Goal: Information Seeking & Learning: Find specific fact

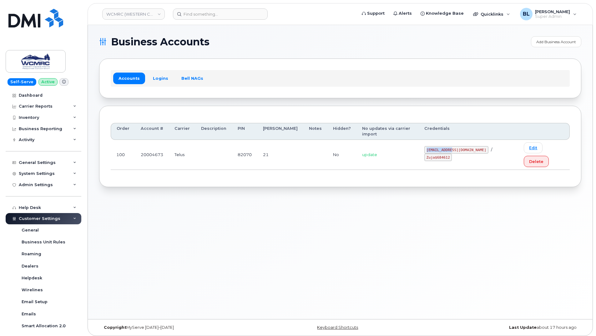
drag, startPoint x: 436, startPoint y: 141, endPoint x: 466, endPoint y: 147, distance: 30.1
click at [466, 147] on td "ap@wcmrc.com / Zuja$684612" at bounding box center [469, 155] width 100 height 30
copy code "ap@wcmrc.com"
drag, startPoint x: 473, startPoint y: 142, endPoint x: 493, endPoint y: 146, distance: 20.1
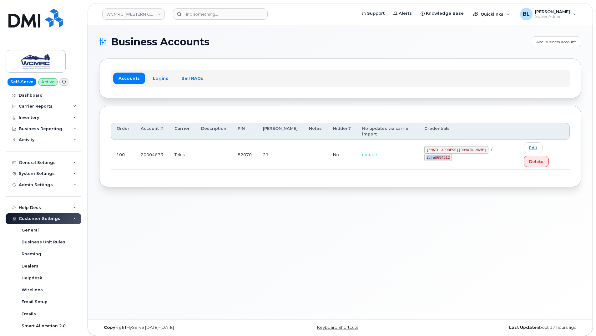
click at [493, 146] on td "ap@wcmrc.com / Zuja$684612" at bounding box center [469, 155] width 100 height 30
copy code "Zuja$684612"
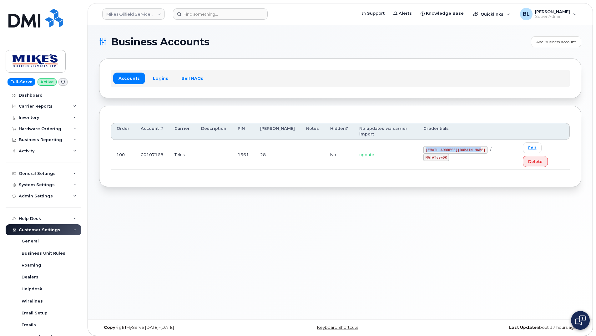
drag, startPoint x: 416, startPoint y: 140, endPoint x: 472, endPoint y: 145, distance: 56.2
click at [472, 145] on td "[EMAIL_ADDRESS][DOMAIN_NAME] / M@!ATvsw0R" at bounding box center [467, 155] width 99 height 30
copy code "[EMAIL_ADDRESS][DOMAIN_NAME]"
drag, startPoint x: 482, startPoint y: 140, endPoint x: 503, endPoint y: 144, distance: 20.8
click at [503, 146] on div "mikes.oilfield@outlook.com / M@!ATvsw0R" at bounding box center [468, 153] width 88 height 15
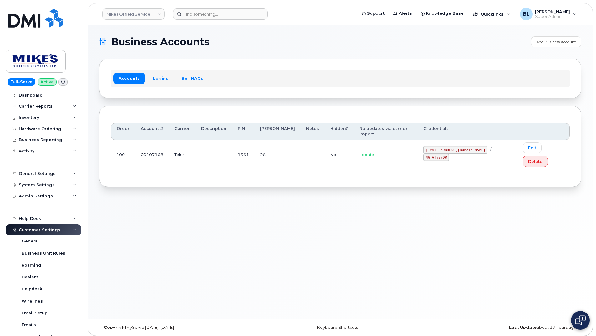
drag, startPoint x: 503, startPoint y: 144, endPoint x: 482, endPoint y: 143, distance: 21.0
click at [449, 154] on code "M@!ATvsw0R" at bounding box center [437, 158] width 26 height 8
drag, startPoint x: 480, startPoint y: 141, endPoint x: 502, endPoint y: 141, distance: 21.3
click at [449, 154] on code "M@!ATvsw0R" at bounding box center [437, 158] width 26 height 8
copy code "M@!ATvsw0R"
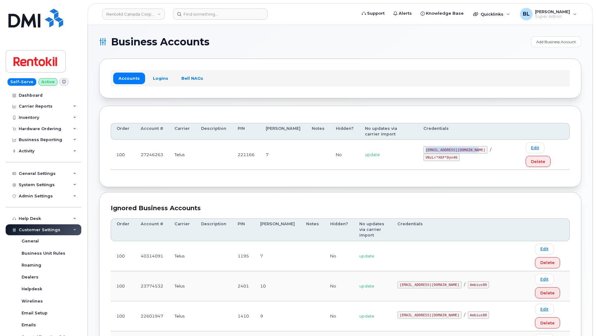
drag, startPoint x: 413, startPoint y: 141, endPoint x: 468, endPoint y: 142, distance: 54.4
click at [468, 142] on td "malorie.bell@rentokil.com / VNzLr*X6F*Dyn46" at bounding box center [469, 155] width 102 height 30
copy code "malorie.bell@rentokil.com"
drag, startPoint x: 474, startPoint y: 143, endPoint x: 507, endPoint y: 148, distance: 32.9
click at [507, 148] on td "malorie.bell@rentokil.com / VNzLr*X6F*Dyn46" at bounding box center [469, 155] width 102 height 30
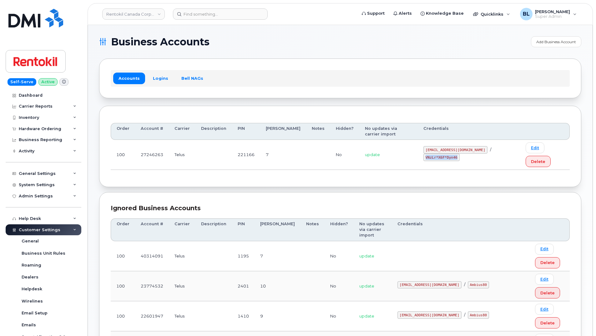
copy code "VNzLr*X6F*Dyn46"
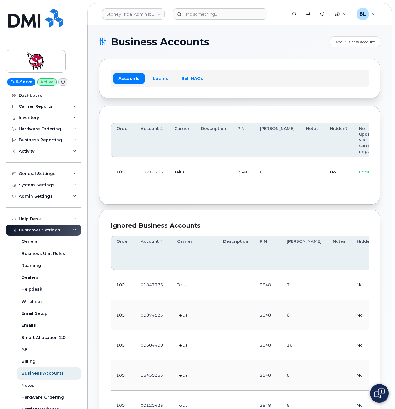
click at [177, 181] on td "Telus" at bounding box center [182, 172] width 27 height 30
drag, startPoint x: 209, startPoint y: 169, endPoint x: 302, endPoint y: 176, distance: 93.2
drag, startPoint x: 296, startPoint y: 168, endPoint x: 329, endPoint y: 169, distance: 32.9
click at [329, 169] on td "18719263@sm.com / L0@BCnesAg" at bounding box center [358, 172] width 75 height 30
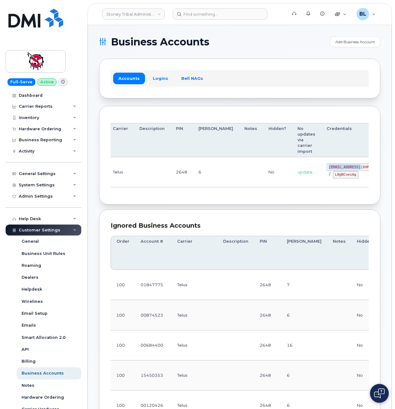
copy code "18719263@sm.com"
drag, startPoint x: 304, startPoint y: 182, endPoint x: 304, endPoint y: 178, distance: 4.4
click at [321, 182] on td "18719263@sm.com / L0@BCnesAg" at bounding box center [358, 172] width 75 height 30
drag, startPoint x: 301, startPoint y: 174, endPoint x: 324, endPoint y: 177, distance: 23.5
click at [333, 177] on code "L0@BCnesAg" at bounding box center [346, 175] width 26 height 8
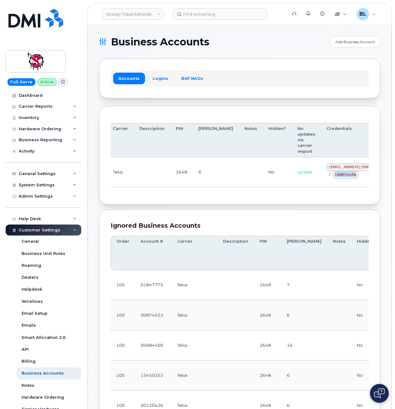
copy code "L0@BCnesAg"
drag, startPoint x: 211, startPoint y: 204, endPoint x: 234, endPoint y: 64, distance: 141.3
click at [211, 203] on div "Order Account # Carrier Description PIN Bill Day Notes Hidden? No updates via c…" at bounding box center [240, 155] width 282 height 99
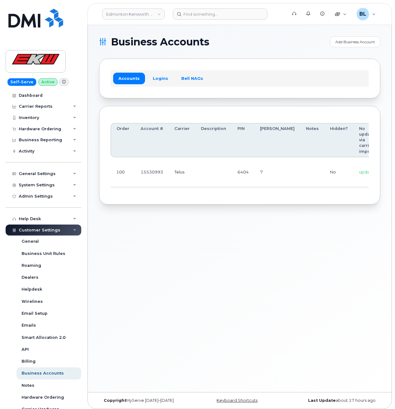
click at [325, 165] on td "No" at bounding box center [339, 172] width 29 height 30
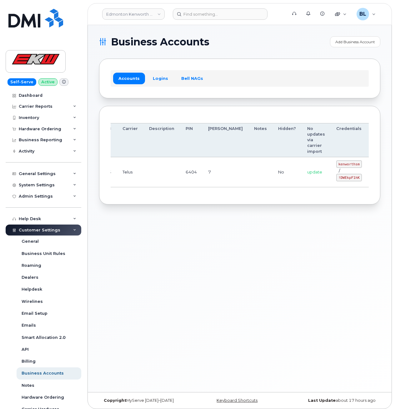
drag, startPoint x: 293, startPoint y: 163, endPoint x: 389, endPoint y: 161, distance: 95.7
drag, startPoint x: 306, startPoint y: 162, endPoint x: 327, endPoint y: 163, distance: 21.0
click at [337, 163] on code "kenworthsm" at bounding box center [350, 164] width 26 height 8
copy code "kenworthsm"
click at [249, 184] on td at bounding box center [261, 172] width 24 height 30
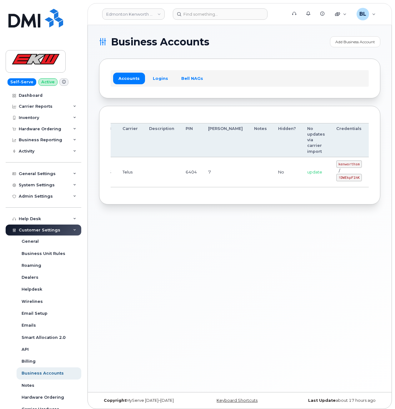
click at [302, 166] on td "update" at bounding box center [316, 172] width 29 height 30
drag, startPoint x: 308, startPoint y: 165, endPoint x: 328, endPoint y: 166, distance: 20.7
click at [331, 166] on td "kenworthsm / !DWEkpF1hK" at bounding box center [349, 172] width 37 height 30
copy code "kenworthsm"
drag, startPoint x: 234, startPoint y: 221, endPoint x: 250, endPoint y: 202, distance: 25.3
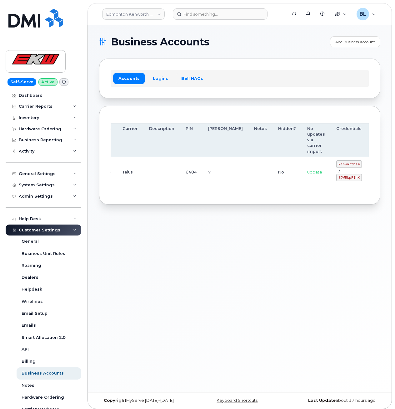
click at [234, 220] on div "Business Accounts Add Business Account Accounts Logins Bell NAGs Order Account …" at bounding box center [240, 208] width 304 height 367
drag, startPoint x: 304, startPoint y: 180, endPoint x: 326, endPoint y: 180, distance: 21.9
click at [337, 180] on code "!DWEkpF1hK" at bounding box center [350, 178] width 26 height 8
copy code "!DWEkpF1hK"
drag, startPoint x: 159, startPoint y: 232, endPoint x: 178, endPoint y: 135, distance: 99.1
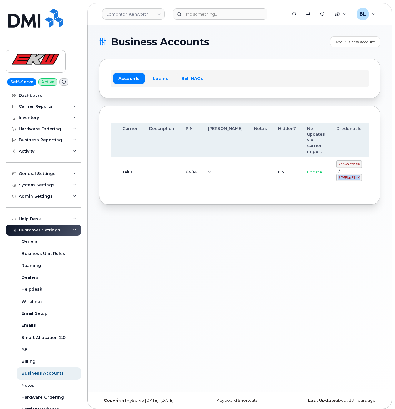
click at [159, 232] on div "Business Accounts Add Business Account Accounts Logins Bell NAGs Order Account …" at bounding box center [240, 208] width 304 height 367
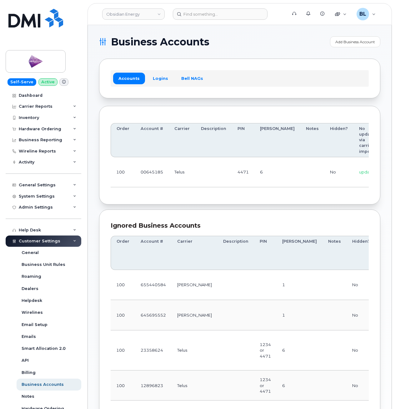
click at [234, 181] on td "4471" at bounding box center [243, 172] width 23 height 30
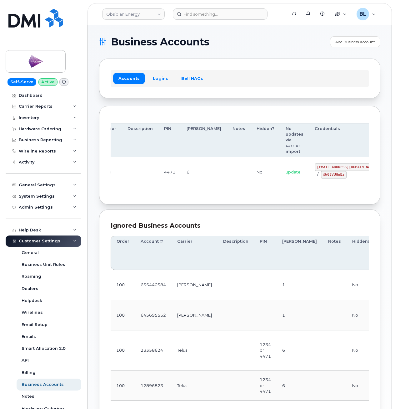
drag, startPoint x: 223, startPoint y: 165, endPoint x: 372, endPoint y: 161, distance: 149.0
drag, startPoint x: 283, startPoint y: 166, endPoint x: 326, endPoint y: 165, distance: 42.6
click at [326, 165] on code "pw00645185sm@yahoo.ca" at bounding box center [347, 167] width 64 height 8
copy code "pw00645185sm@yahoo.ca"
drag, startPoint x: 291, startPoint y: 176, endPoint x: 319, endPoint y: 176, distance: 27.8
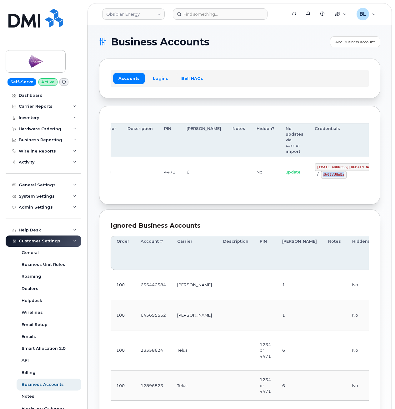
click at [319, 176] on div "pw00645185sm@yahoo.ca / @W65VUHnEz" at bounding box center [347, 170] width 64 height 15
copy code "@W65VUHnEz"
drag, startPoint x: 221, startPoint y: 211, endPoint x: 201, endPoint y: 18, distance: 194.1
click at [221, 211] on section "Business Accounts Add Business Account Accounts Logins Bell NAGs Order Account …" at bounding box center [240, 298] width 282 height 525
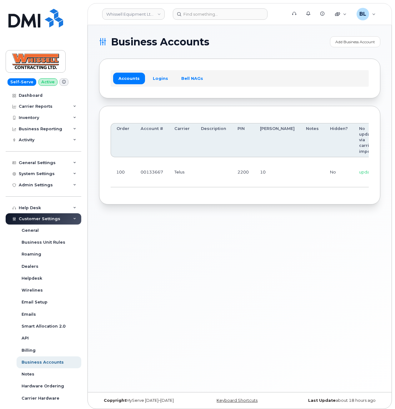
click at [171, 217] on div "Business Accounts Add Business Account Accounts Logins Bell NAGs Order Account …" at bounding box center [240, 208] width 304 height 367
click at [210, 237] on div "Business Accounts Add Business Account Accounts Logins Bell NAGs Order Account …" at bounding box center [240, 208] width 304 height 367
drag, startPoint x: 284, startPoint y: 165, endPoint x: 346, endPoint y: 165, distance: 61.6
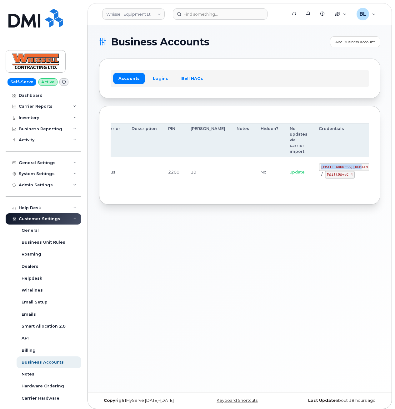
drag, startPoint x: 286, startPoint y: 165, endPoint x: 326, endPoint y: 168, distance: 40.1
click at [326, 168] on td "itadmin@whissell.ca / M@ilt0$yyC-4" at bounding box center [350, 172] width 75 height 30
copy code "itadmin@whissell.ca"
click at [227, 202] on div "Order Account # Carrier Description PIN Bill Day Notes Hidden? No updates via c…" at bounding box center [240, 155] width 282 height 99
drag, startPoint x: 295, startPoint y: 174, endPoint x: 319, endPoint y: 177, distance: 24.2
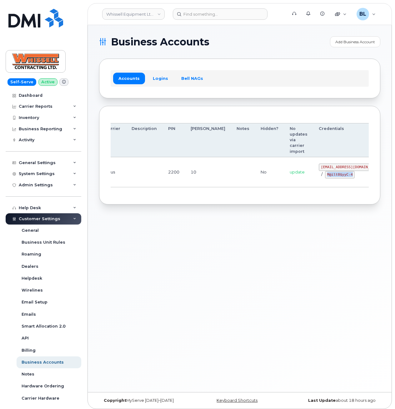
click at [325, 177] on code "M@ilt0$yyC-4" at bounding box center [340, 175] width 30 height 8
copy code "M@ilt0$yyC-4"
click at [206, 201] on div "Order Account # Carrier Description PIN Bill Day Notes Hidden? No updates via c…" at bounding box center [240, 155] width 282 height 99
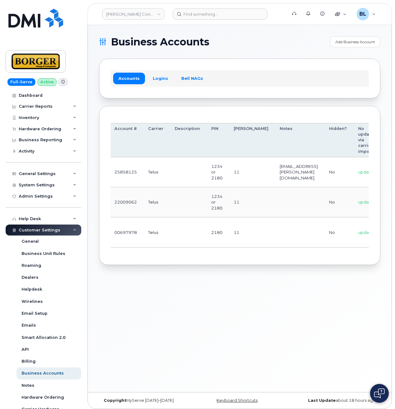
scroll to position [0, 118]
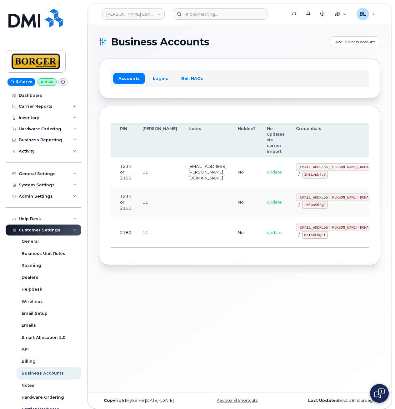
drag, startPoint x: 169, startPoint y: 190, endPoint x: 303, endPoint y: 206, distance: 134.3
drag, startPoint x: 274, startPoint y: 197, endPoint x: 325, endPoint y: 199, distance: 50.7
click at [325, 199] on code "earthworksborger@borger.ca" at bounding box center [342, 197] width 92 height 8
copy code "earthworksborger@borger.ca"
drag, startPoint x: 281, startPoint y: 205, endPoint x: 303, endPoint y: 207, distance: 21.7
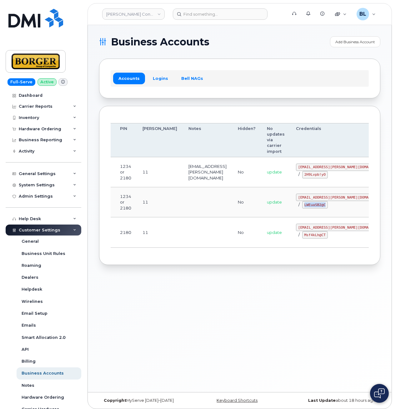
click at [303, 207] on code "LWEuaSB2@C" at bounding box center [316, 205] width 26 height 8
copy code "LWEuaSB2@C"
click at [194, 261] on div "Order Account # Carrier Description PIN Bill Day Notes Hidden? No updates via c…" at bounding box center [240, 185] width 282 height 159
click at [192, 246] on td at bounding box center [207, 232] width 49 height 30
drag, startPoint x: 273, startPoint y: 227, endPoint x: 310, endPoint y: 227, distance: 36.9
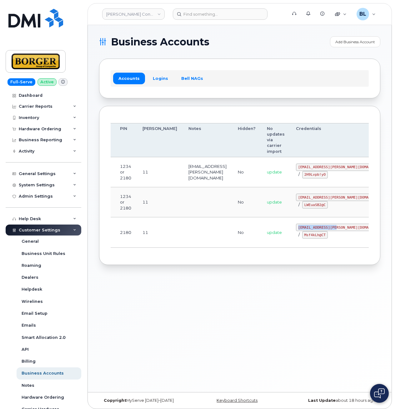
click at [310, 227] on code "corprick@borger.ca" at bounding box center [342, 227] width 92 height 8
copy code "corprick@borger.ca"
drag, startPoint x: 209, startPoint y: 253, endPoint x: 242, endPoint y: 247, distance: 33.7
click at [209, 253] on div "Order Account # Carrier Description PIN Bill Day Notes Hidden? No updates via c…" at bounding box center [240, 185] width 258 height 136
drag, startPoint x: 275, startPoint y: 234, endPoint x: 293, endPoint y: 238, distance: 18.5
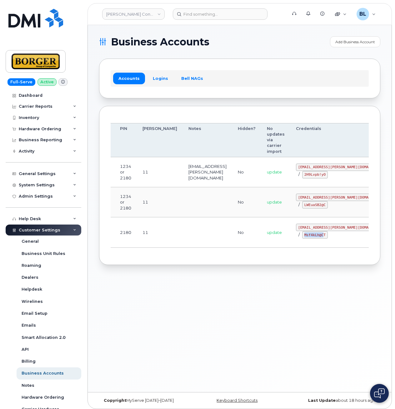
click at [303, 238] on code "Msf4kLh@CT" at bounding box center [316, 235] width 26 height 8
copy code "Msf4kLh@C"
drag, startPoint x: 293, startPoint y: 238, endPoint x: 276, endPoint y: 239, distance: 17.3
click at [291, 239] on td "corprick@borger.ca / Msf4kLh@CT" at bounding box center [342, 232] width 103 height 30
drag, startPoint x: 272, startPoint y: 233, endPoint x: 296, endPoint y: 237, distance: 24.1
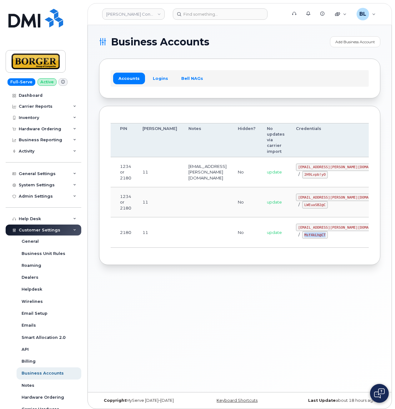
click at [296, 237] on td "corprick@borger.ca / Msf4kLh@CT" at bounding box center [342, 232] width 103 height 30
copy code "Msf4kLh@CT"
drag, startPoint x: 230, startPoint y: 202, endPoint x: 351, endPoint y: 185, distance: 121.7
drag, startPoint x: 272, startPoint y: 165, endPoint x: 317, endPoint y: 166, distance: 44.4
click at [317, 166] on td "ricksalmcal@borger.ca / 2H9Lvpb!yO" at bounding box center [342, 172] width 103 height 30
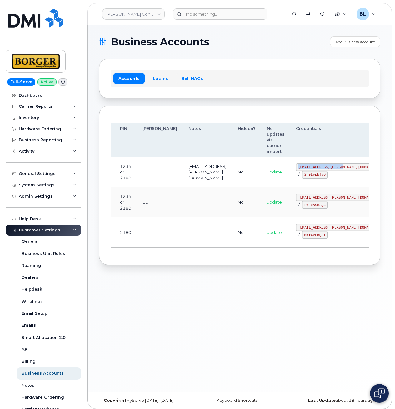
copy code "ricksalmcal@borger.ca"
drag, startPoint x: 265, startPoint y: 185, endPoint x: 269, endPoint y: 177, distance: 8.9
click at [264, 184] on td "update" at bounding box center [276, 172] width 29 height 30
copy code "2H9Lvpb!yO"
drag, startPoint x: 271, startPoint y: 174, endPoint x: 298, endPoint y: 175, distance: 26.6
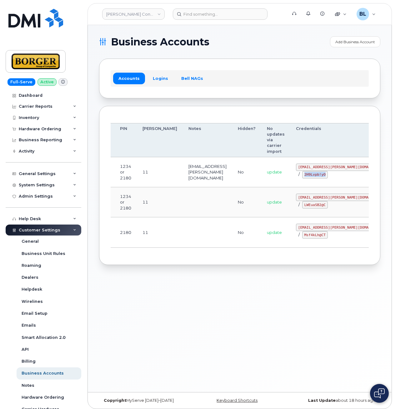
click at [298, 175] on td "ricksalmcal@borger.ca / 2H9Lvpb!yO" at bounding box center [342, 172] width 103 height 30
drag, startPoint x: 246, startPoint y: 287, endPoint x: 255, endPoint y: 125, distance: 161.4
click at [246, 287] on div "Business Accounts Add Business Account Accounts Logins Bell NAGs Order Account …" at bounding box center [240, 208] width 304 height 367
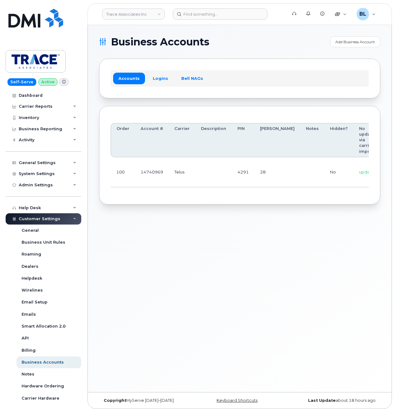
drag, startPoint x: 239, startPoint y: 226, endPoint x: 232, endPoint y: 220, distance: 9.6
click at [238, 226] on div "Business Accounts Add Business Account Accounts Logins Bell NAGs Order Account …" at bounding box center [240, 208] width 304 height 367
drag, startPoint x: 221, startPoint y: 179, endPoint x: 336, endPoint y: 177, distance: 114.8
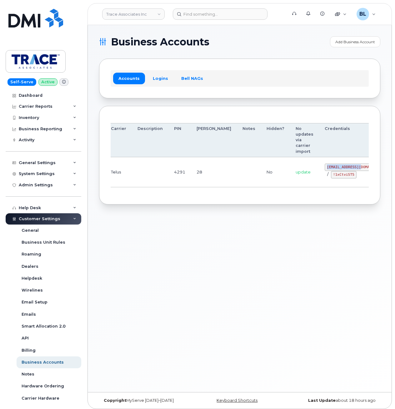
drag, startPoint x: 295, startPoint y: 164, endPoint x: 328, endPoint y: 169, distance: 32.9
click at [328, 169] on code "trace@myserve.co" at bounding box center [357, 167] width 64 height 8
copy code "trace@myserve.co"
click at [239, 203] on div "Order Account # Carrier Description PIN Bill Day Notes Hidden? No updates via c…" at bounding box center [240, 155] width 282 height 99
drag, startPoint x: 311, startPoint y: 183, endPoint x: 304, endPoint y: 179, distance: 8.3
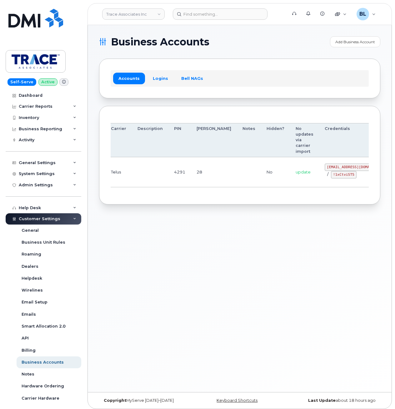
click at [319, 183] on td "trace@myserve.co / !1xCtviST5" at bounding box center [356, 172] width 75 height 30
drag, startPoint x: 299, startPoint y: 175, endPoint x: 322, endPoint y: 178, distance: 23.4
click at [331, 178] on code "!1xCtviST5" at bounding box center [344, 175] width 26 height 8
copy code "!1xCtviST5"
drag, startPoint x: 204, startPoint y: 245, endPoint x: 207, endPoint y: 161, distance: 83.9
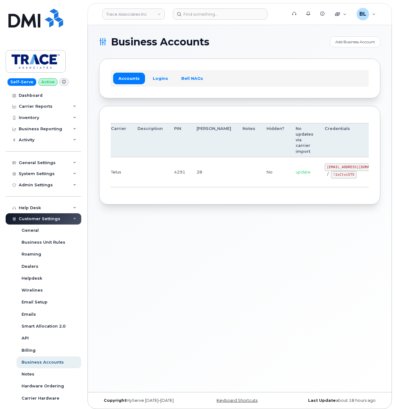
click at [204, 245] on div "Business Accounts Add Business Account Accounts Logins Bell NAGs Order Account …" at bounding box center [240, 208] width 304 height 367
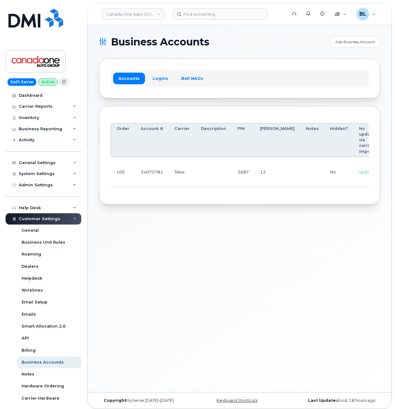
scroll to position [0, 62]
drag, startPoint x: 197, startPoint y: 168, endPoint x: 337, endPoint y: 173, distance: 139.9
drag, startPoint x: 296, startPoint y: 166, endPoint x: 328, endPoint y: 167, distance: 32.2
click at [328, 167] on code "[EMAIL_ADDRESS][DOMAIN_NAME]" at bounding box center [359, 167] width 64 height 8
copy code "[EMAIL_ADDRESS][DOMAIN_NAME]"
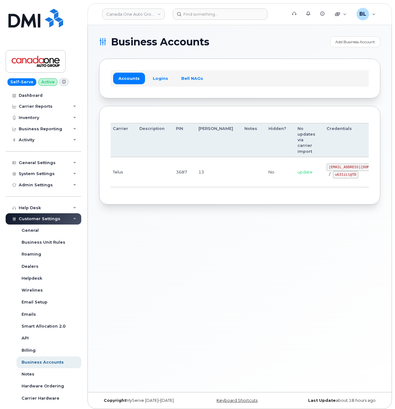
click at [321, 179] on td "[EMAIL_ADDRESS][DOMAIN_NAME] / u631iLl@TD" at bounding box center [358, 172] width 75 height 30
drag, startPoint x: 303, startPoint y: 173, endPoint x: 323, endPoint y: 177, distance: 19.5
click at [333, 177] on code "u631iLl@TD" at bounding box center [346, 175] width 26 height 8
copy code "u631iLl@TD"
drag, startPoint x: 172, startPoint y: 207, endPoint x: 194, endPoint y: 137, distance: 72.9
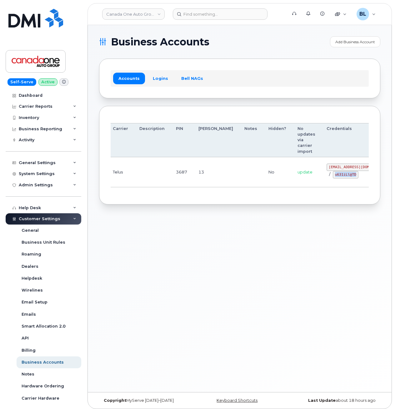
click at [172, 207] on div "Business Accounts Add Business Account Accounts Logins Bell NAGs Order Account …" at bounding box center [240, 208] width 304 height 367
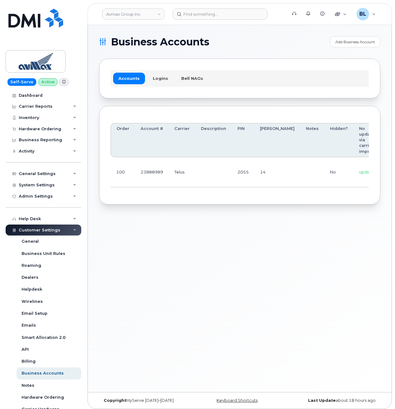
click at [200, 205] on div "Order Account # Carrier Description PIN [PERSON_NAME] Notes Hidden? No updates …" at bounding box center [240, 155] width 282 height 99
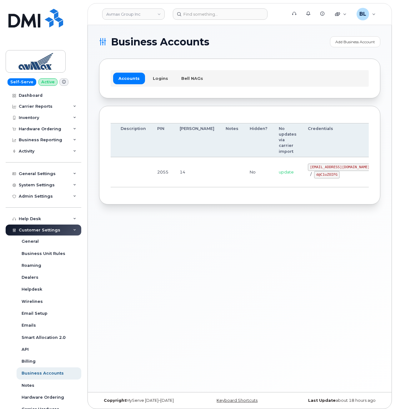
scroll to position [0, 89]
drag, startPoint x: 185, startPoint y: 179, endPoint x: 308, endPoint y: 185, distance: 123.1
drag, startPoint x: 266, startPoint y: 166, endPoint x: 326, endPoint y: 170, distance: 60.2
click at [326, 170] on td "pinecliff@simplexmobility.com / d@C1uZOIFG" at bounding box center [331, 172] width 75 height 30
copy code "pinecliff@simplexmobility.com"
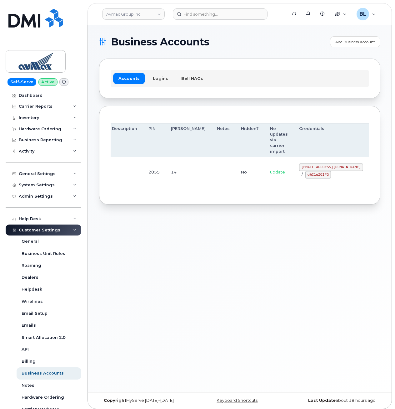
drag, startPoint x: 206, startPoint y: 180, endPoint x: 213, endPoint y: 179, distance: 7.9
click at [236, 180] on td "No" at bounding box center [250, 172] width 29 height 30
drag, startPoint x: 275, startPoint y: 173, endPoint x: 295, endPoint y: 176, distance: 20.3
click at [306, 176] on code "d@C1uZOIFG" at bounding box center [319, 175] width 26 height 8
copy code "d@C1uZOIFG"
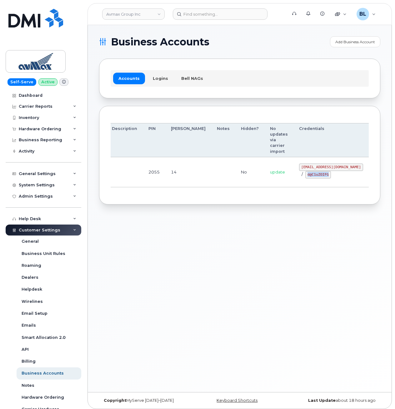
click at [236, 169] on td "No" at bounding box center [250, 172] width 29 height 30
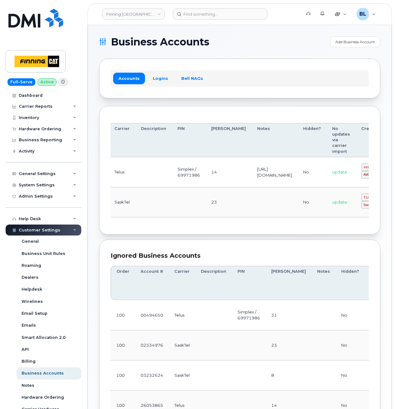
scroll to position [0, 148]
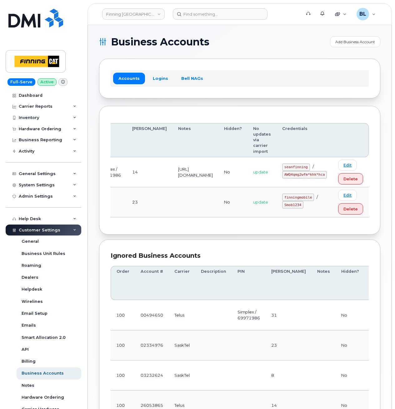
drag, startPoint x: 184, startPoint y: 172, endPoint x: 375, endPoint y: 168, distance: 191.5
drag, startPoint x: 293, startPoint y: 167, endPoint x: 312, endPoint y: 169, distance: 19.5
click at [312, 169] on td "seanfinning / AWQ4qmg2wfm*khk*hca" at bounding box center [305, 172] width 56 height 30
copy code "seanfinning"
click at [289, 176] on code "AWQ4qmg2wfm*khk*hca" at bounding box center [305, 175] width 45 height 8
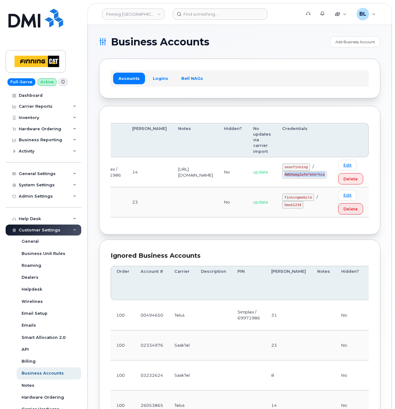
drag, startPoint x: 288, startPoint y: 176, endPoint x: 327, endPoint y: 179, distance: 38.6
click at [327, 179] on td "seanfinning / AWQ4qmg2wfm*khk*hca" at bounding box center [305, 172] width 56 height 30
copy code "AWQ4qmg2wfm*khk*hca"
drag, startPoint x: 173, startPoint y: 200, endPoint x: 199, endPoint y: 96, distance: 106.7
click at [173, 200] on td at bounding box center [196, 202] width 46 height 30
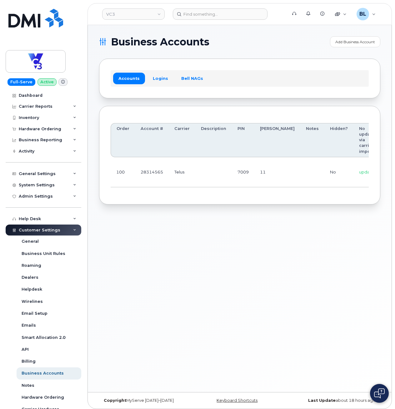
drag, startPoint x: 235, startPoint y: 238, endPoint x: 239, endPoint y: 237, distance: 3.7
click at [235, 238] on div "Business Accounts Add Business Account Accounts Logins Bell NAGs Order Account …" at bounding box center [240, 208] width 304 height 367
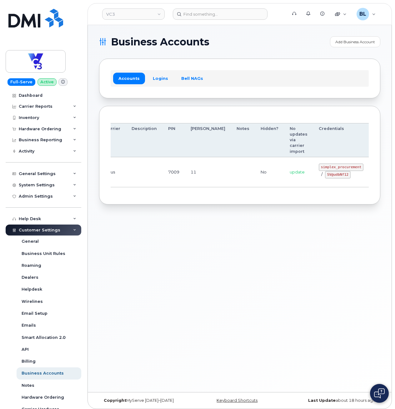
drag, startPoint x: 238, startPoint y: 175, endPoint x: 298, endPoint y: 167, distance: 60.0
drag, startPoint x: 287, startPoint y: 165, endPoint x: 326, endPoint y: 169, distance: 39.0
click at [326, 169] on code "simplex_procurement" at bounding box center [341, 167] width 45 height 8
copy code "simplex_procurement"
drag, startPoint x: 167, startPoint y: 211, endPoint x: 286, endPoint y: 201, distance: 119.9
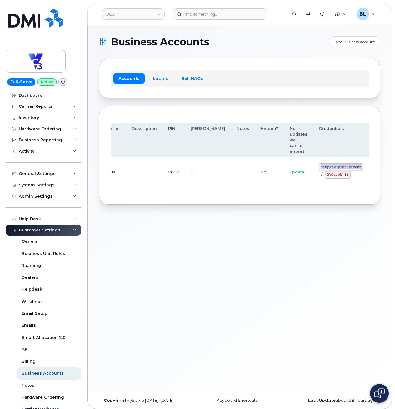
click at [184, 209] on div "Business Accounts Add Business Account Accounts Logins Bell NAGs Order Account …" at bounding box center [240, 208] width 304 height 367
click at [313, 181] on td "simplex_procurement / SV@udbNf12" at bounding box center [341, 172] width 56 height 30
drag, startPoint x: 293, startPoint y: 174, endPoint x: 318, endPoint y: 176, distance: 24.5
click at [319, 176] on div "simplex_procurement / SV@udbNf12" at bounding box center [341, 170] width 45 height 15
copy code "SV@udbNf12"
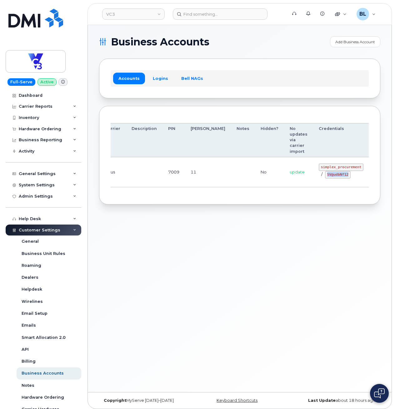
click at [247, 79] on div "Accounts Logins Bell NAGs" at bounding box center [240, 78] width 258 height 16
